Goal: Check status: Check status

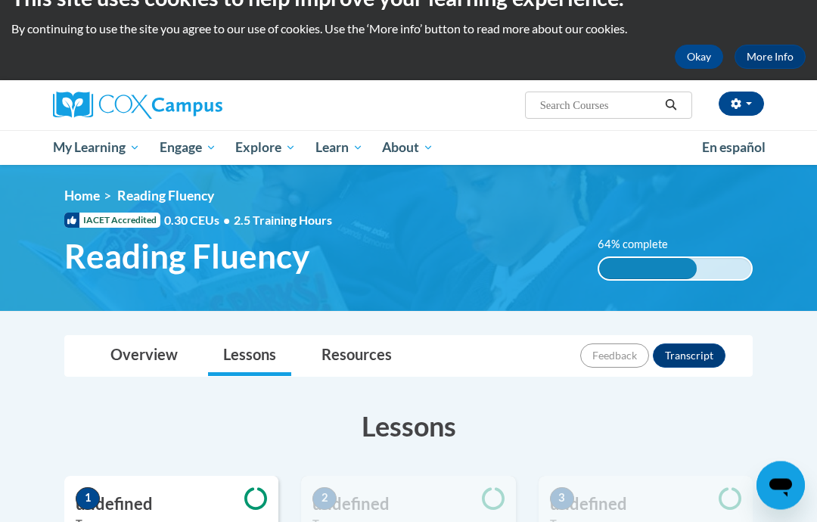
scroll to position [33, 0]
click at [0, 0] on span "My Course Progress" at bounding box center [0, 0] width 0 height 0
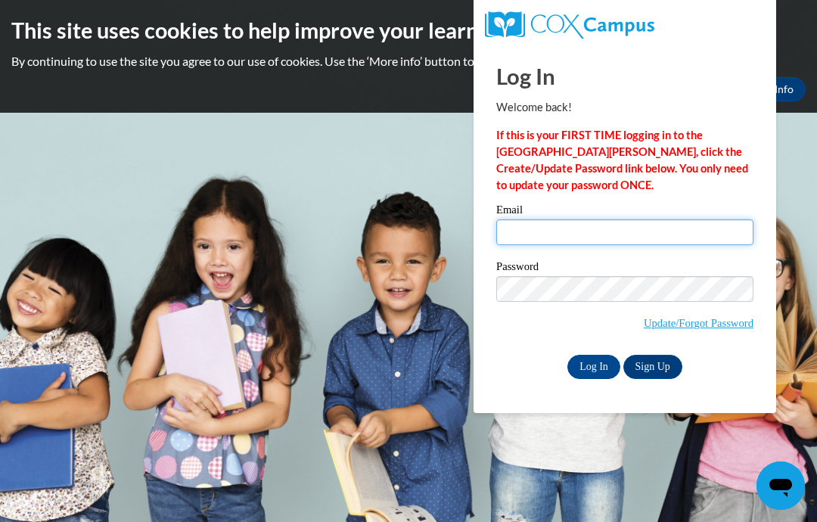
click at [626, 224] on input "Email" at bounding box center [624, 232] width 257 height 26
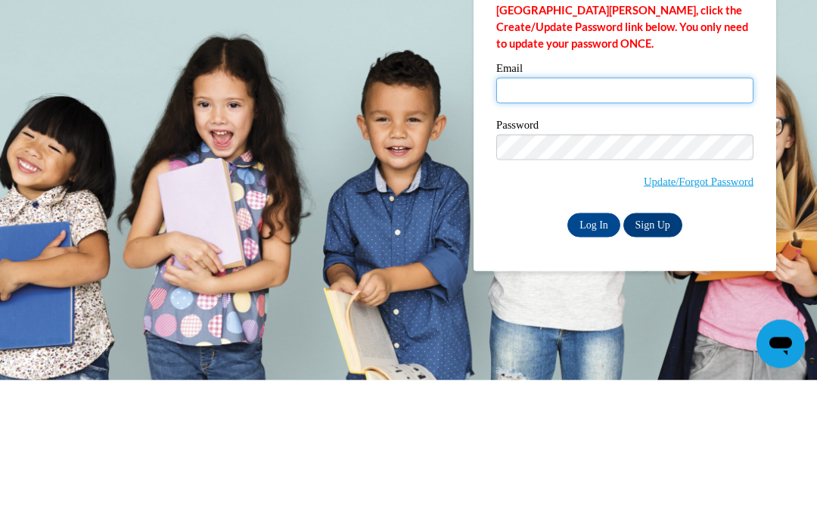
type input "donnamschiele@gmail.com"
click at [594, 355] on input "Log In" at bounding box center [594, 367] width 53 height 24
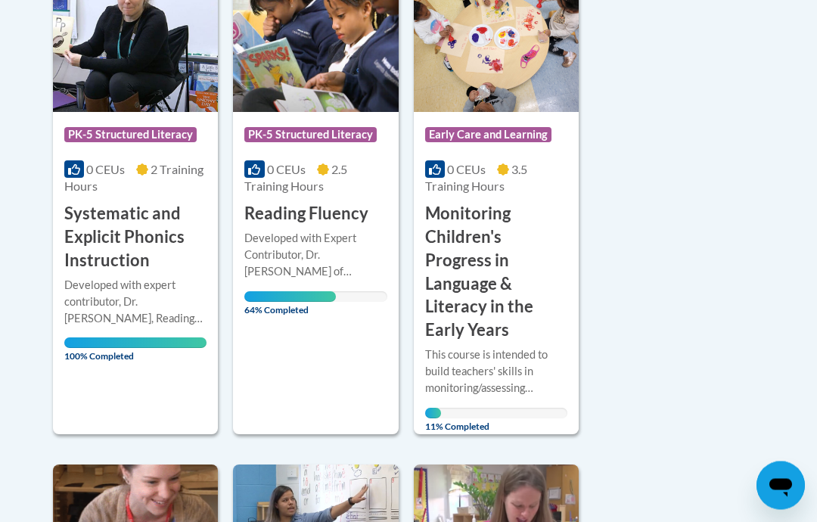
scroll to position [458, 0]
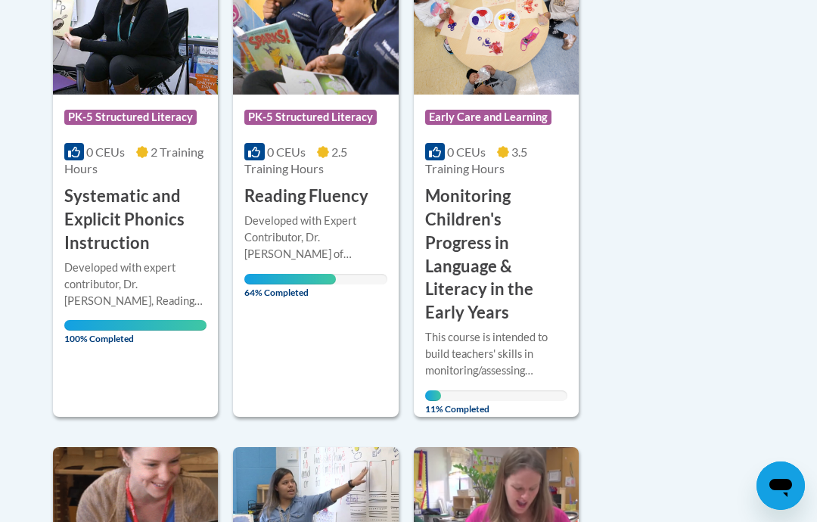
click at [360, 260] on div "Developed with Expert Contributor, [PERSON_NAME] of [GEOGRAPHIC_DATA][US_STATE]…" at bounding box center [315, 238] width 142 height 50
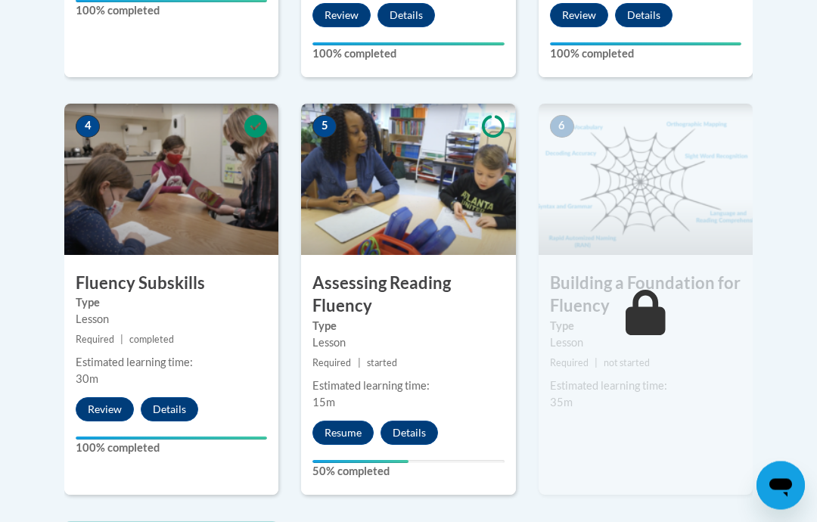
scroll to position [823, 0]
click at [350, 422] on button "Resume" at bounding box center [343, 433] width 61 height 24
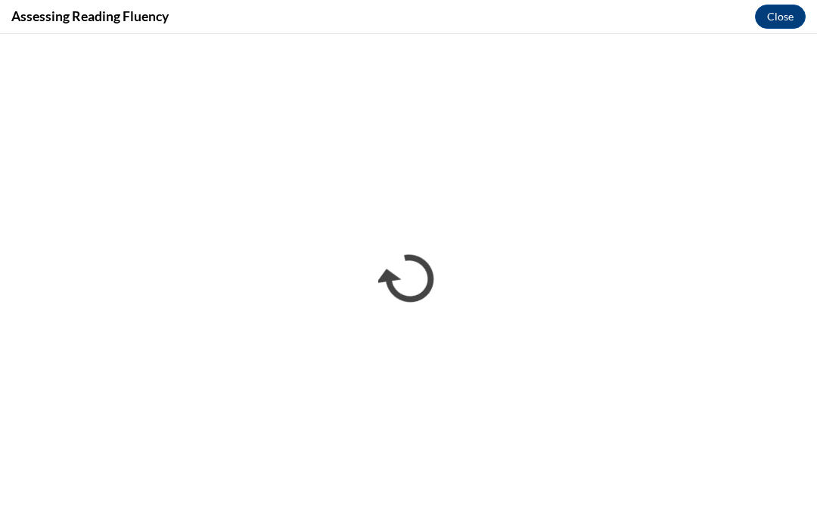
scroll to position [883, 0]
